Goal: Communication & Community: Share content

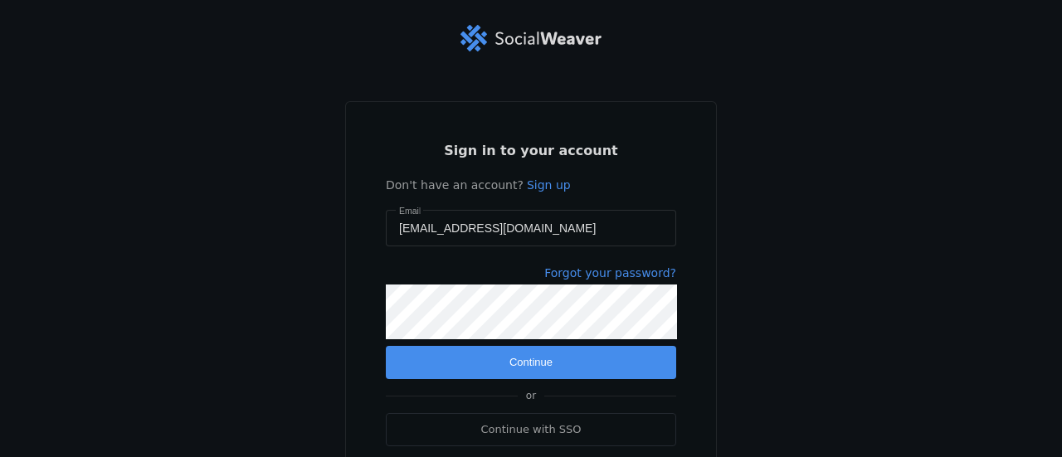
click at [583, 367] on span "submit" at bounding box center [531, 362] width 290 height 33
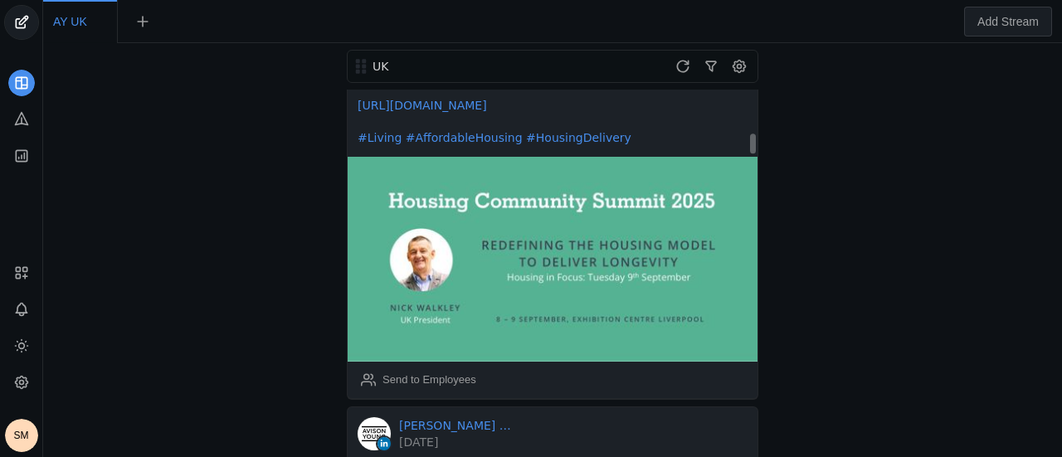
scroll to position [995, 0]
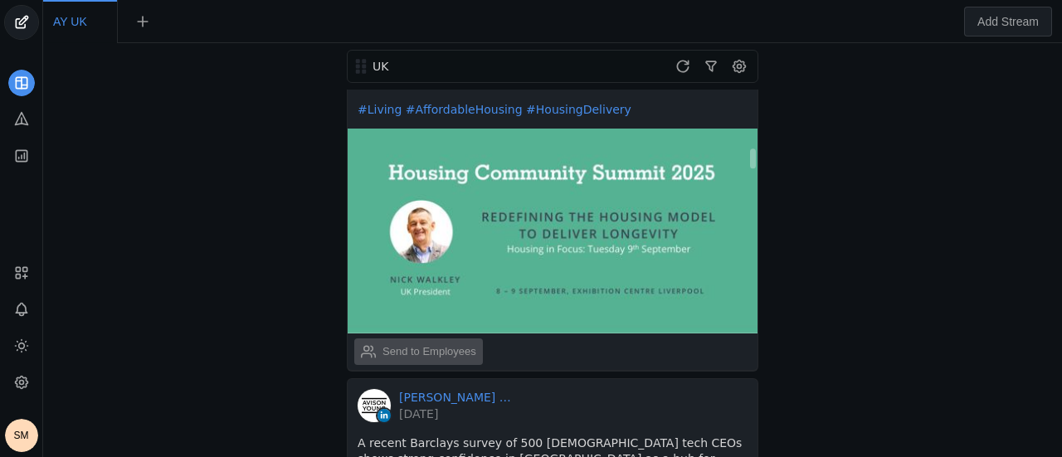
click at [431, 343] on div "Send to Employees" at bounding box center [429, 351] width 94 height 17
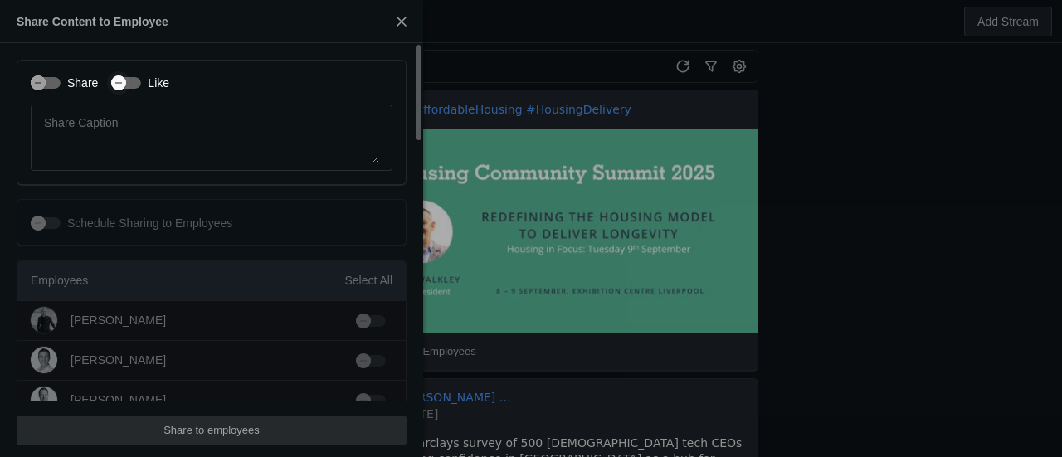
click at [128, 92] on div "Share Like Share Caption" at bounding box center [212, 123] width 390 height 126
click at [78, 88] on label "Share" at bounding box center [79, 83] width 37 height 17
click at [61, 88] on button "Share" at bounding box center [46, 83] width 30 height 12
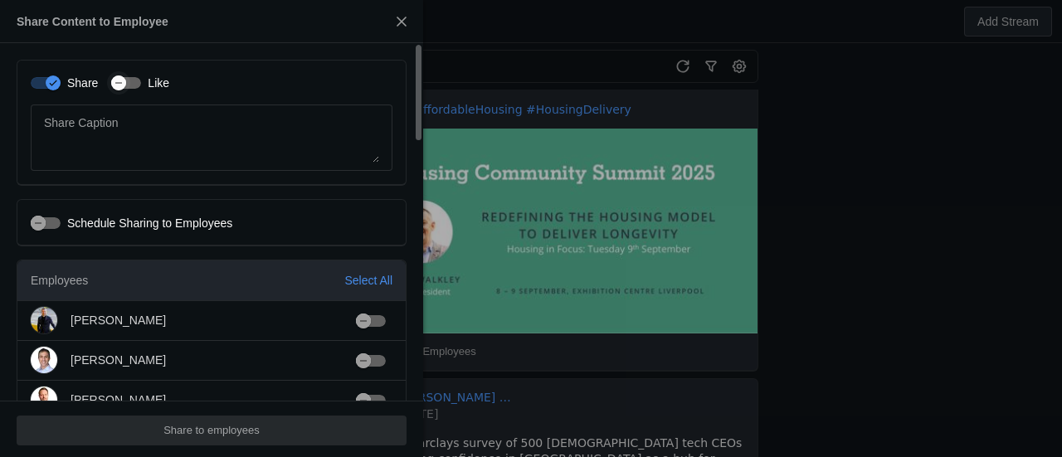
click at [120, 83] on icon "button" at bounding box center [119, 83] width 10 height 10
click at [361, 279] on div "Select All" at bounding box center [368, 280] width 48 height 17
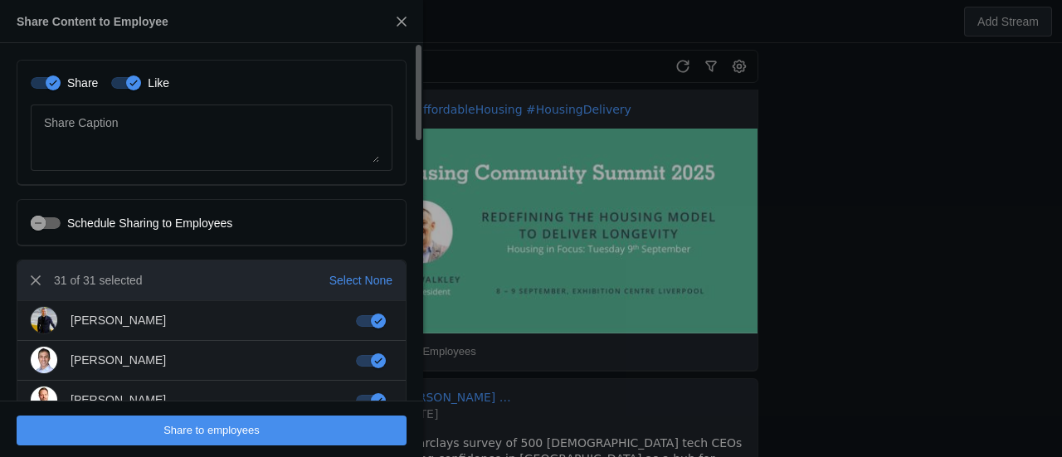
click at [318, 434] on span "undefined" at bounding box center [212, 431] width 390 height 30
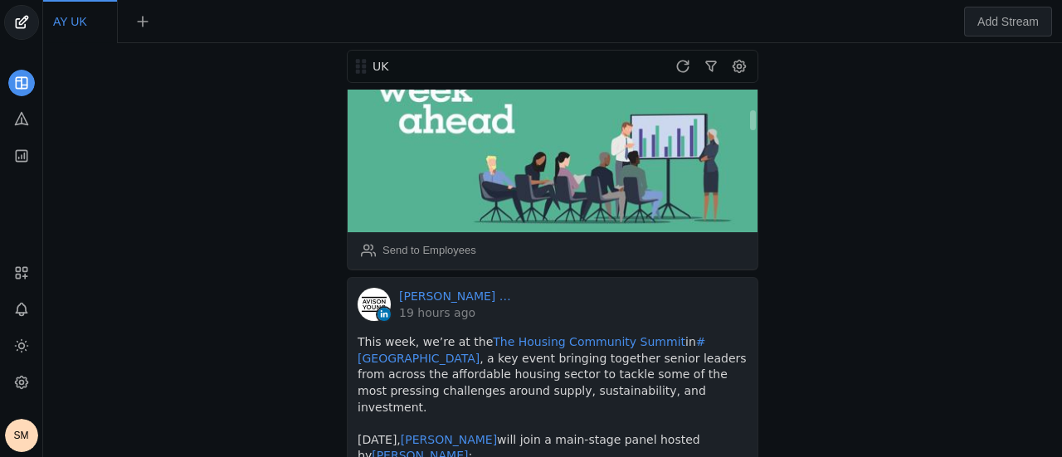
scroll to position [332, 0]
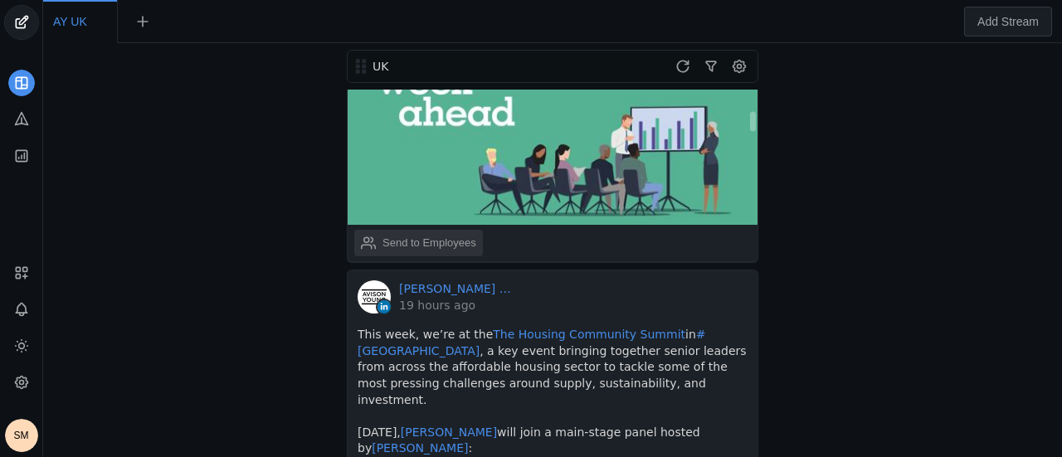
click at [453, 226] on div "Send to Employees" at bounding box center [418, 242] width 115 height 33
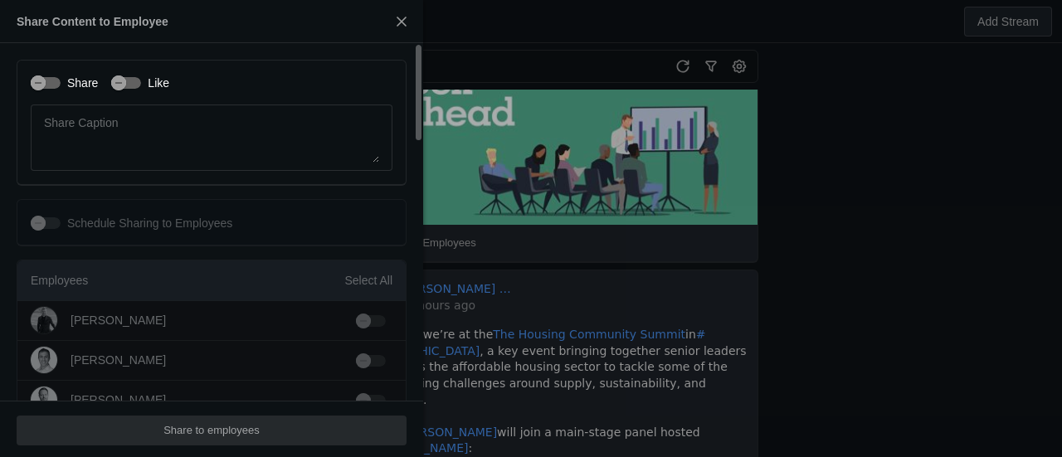
click at [141, 83] on label "Like" at bounding box center [155, 83] width 28 height 17
click at [140, 83] on button "Like" at bounding box center [126, 83] width 30 height 12
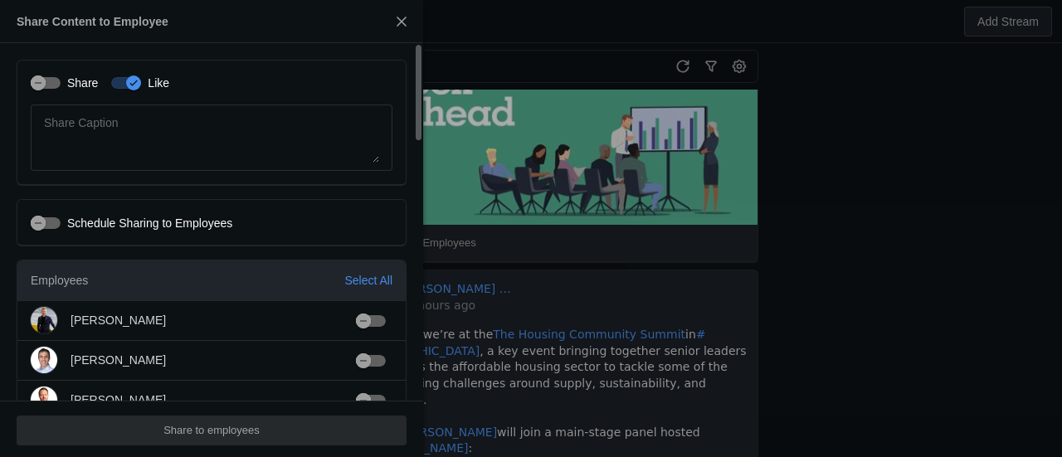
click at [85, 78] on label "Share" at bounding box center [79, 83] width 37 height 17
click at [61, 78] on button "Share" at bounding box center [46, 83] width 30 height 12
click at [388, 280] on div "Select All" at bounding box center [368, 280] width 48 height 17
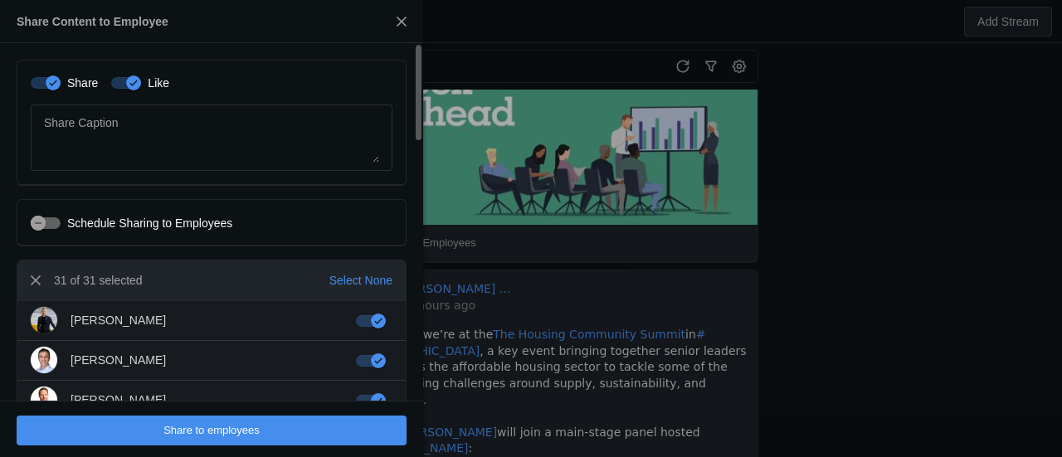
click at [314, 425] on span "undefined" at bounding box center [212, 431] width 390 height 30
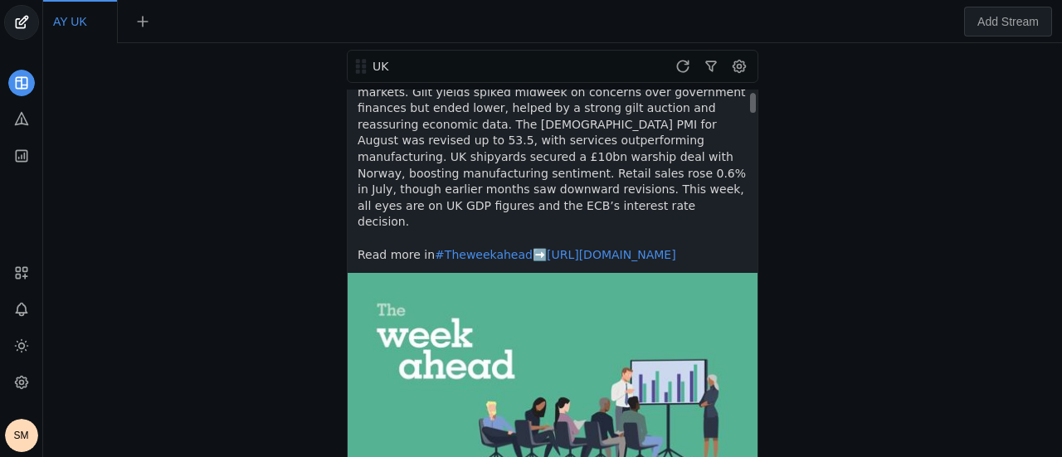
scroll to position [0, 0]
